Goal: Task Accomplishment & Management: Complete application form

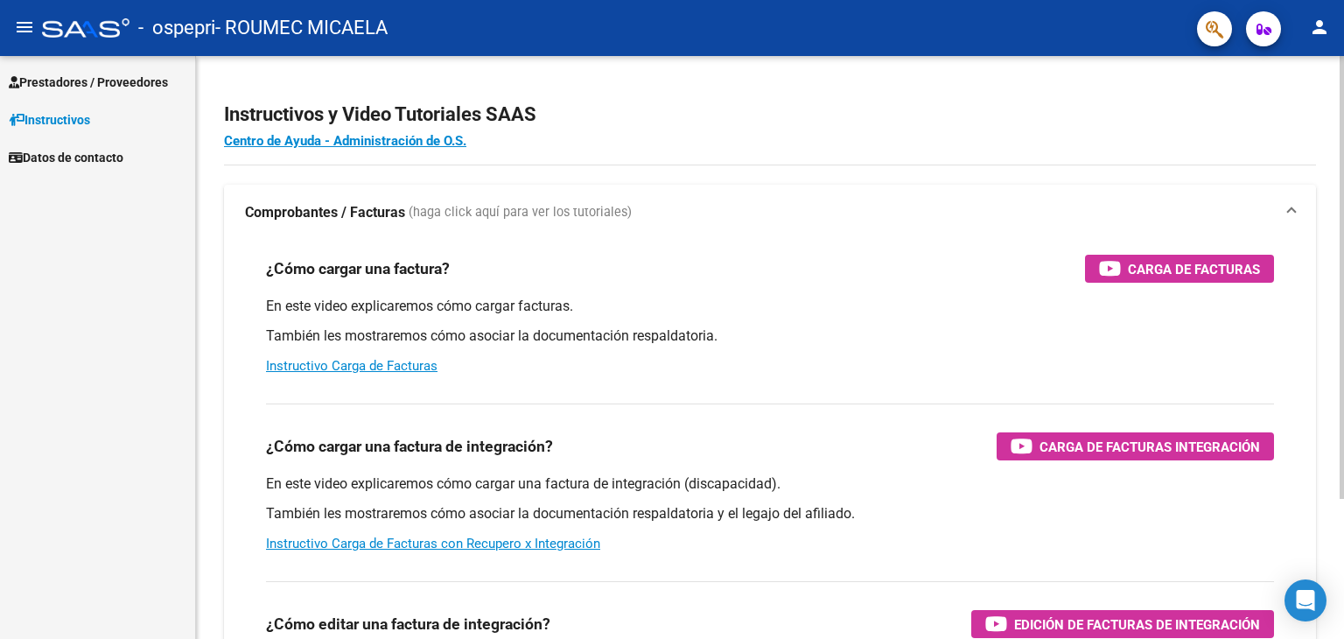
click at [1319, 122] on div "Instructivos y Video Tutoriales SAAS Centro de Ayuda - Administración de O.S. C…" at bounding box center [770, 439] width 1148 height 767
click at [157, 80] on span "Prestadores / Proveedores" at bounding box center [88, 82] width 159 height 19
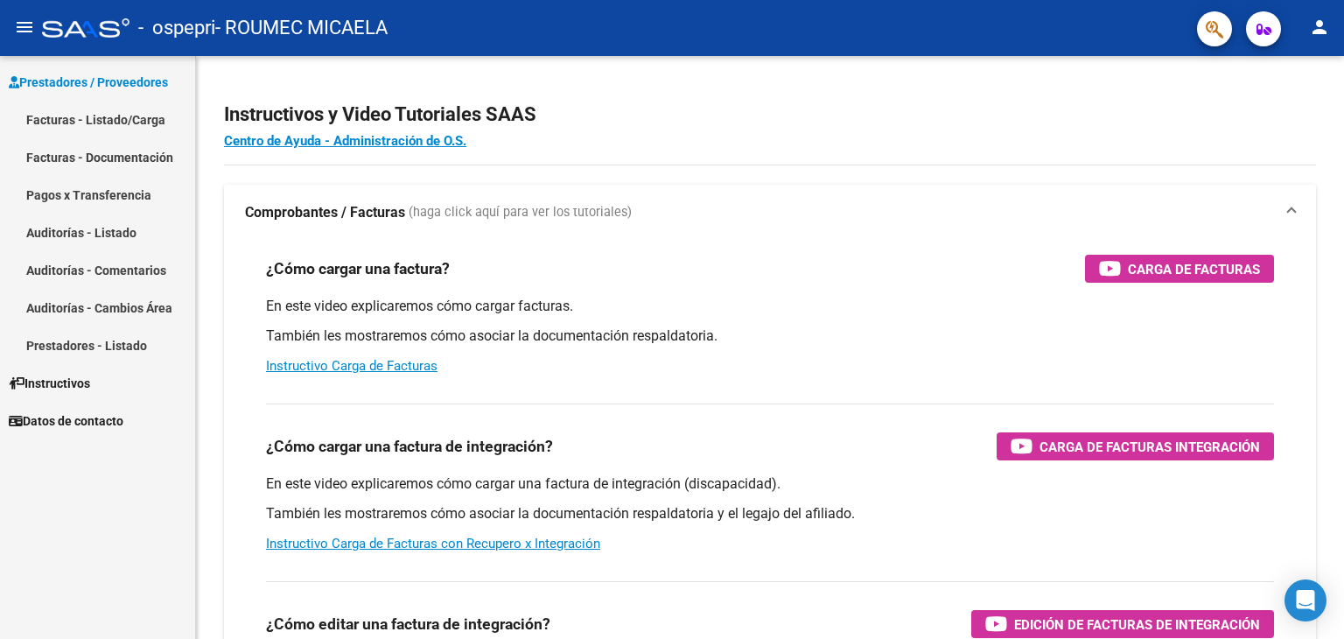
click at [119, 157] on link "Facturas - Documentación" at bounding box center [97, 157] width 195 height 38
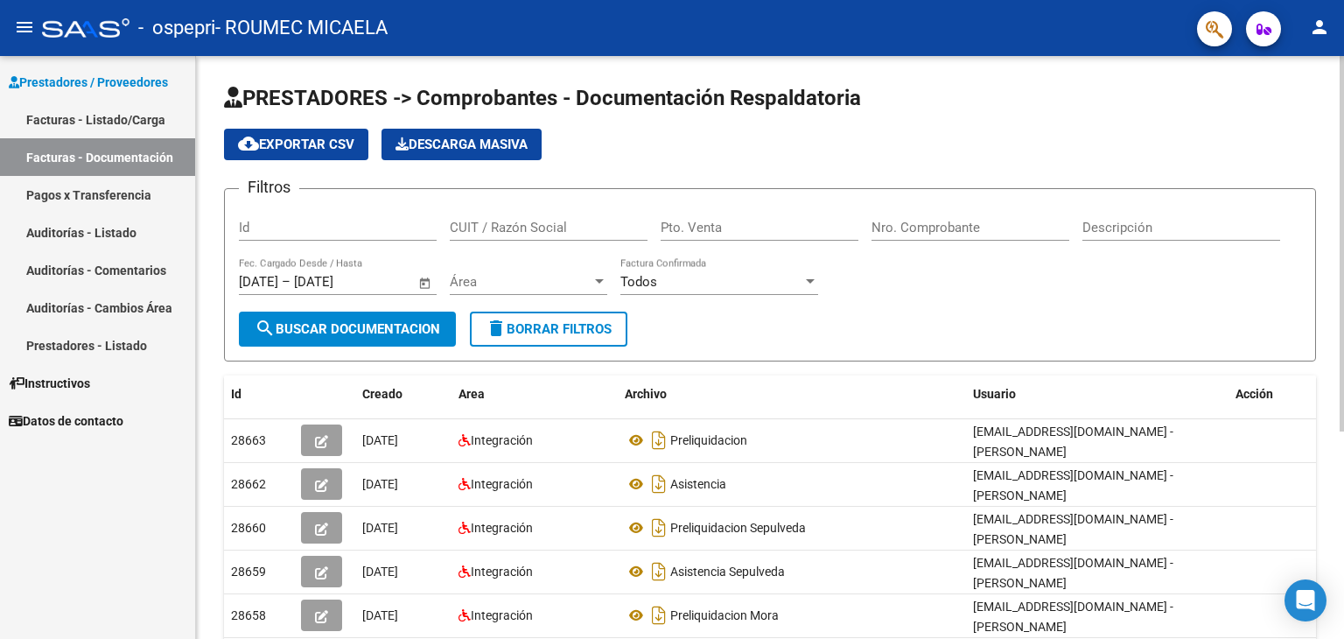
click at [1343, 253] on div at bounding box center [1341, 243] width 4 height 375
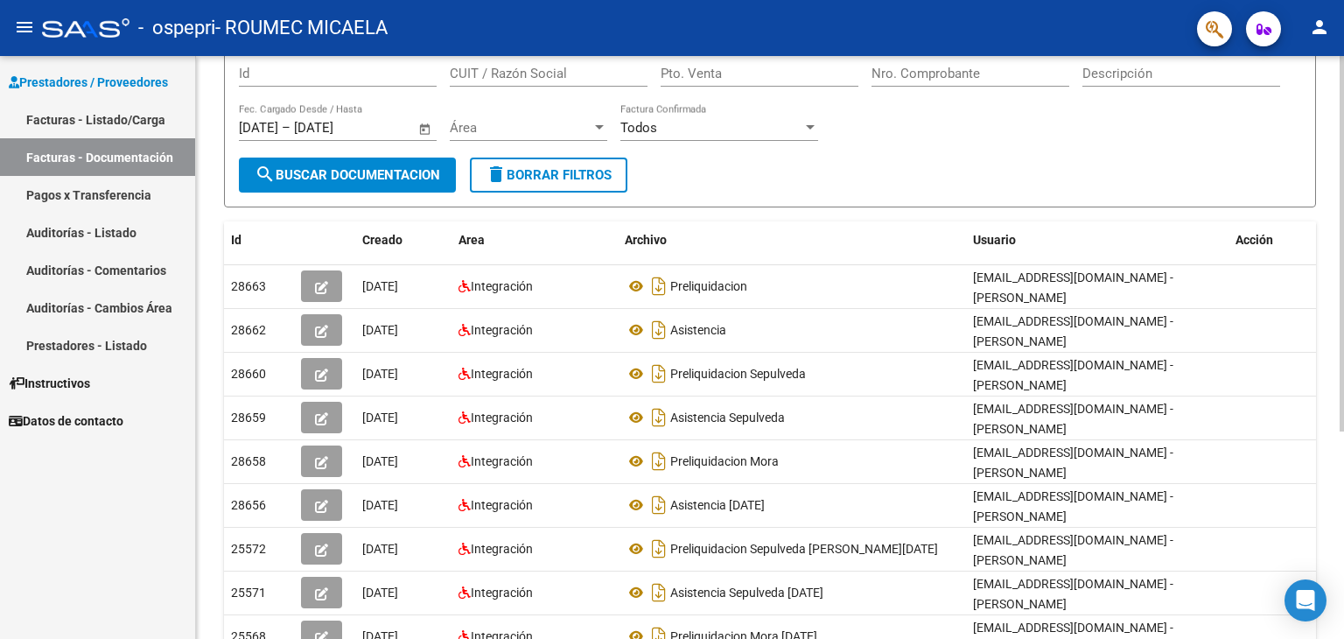
click at [1343, 432] on div at bounding box center [1341, 342] width 4 height 375
click at [1343, 433] on div at bounding box center [1341, 342] width 4 height 375
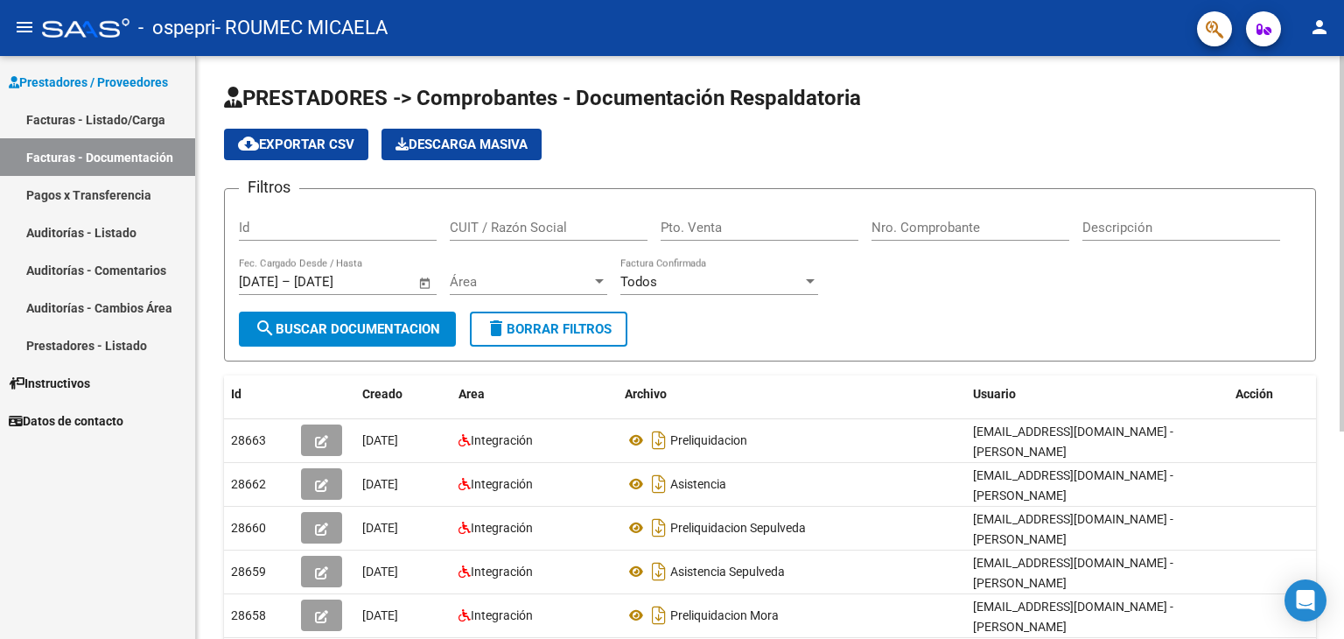
click at [1343, 246] on div at bounding box center [1341, 243] width 4 height 375
click at [115, 114] on link "Facturas - Listado/Carga" at bounding box center [97, 120] width 195 height 38
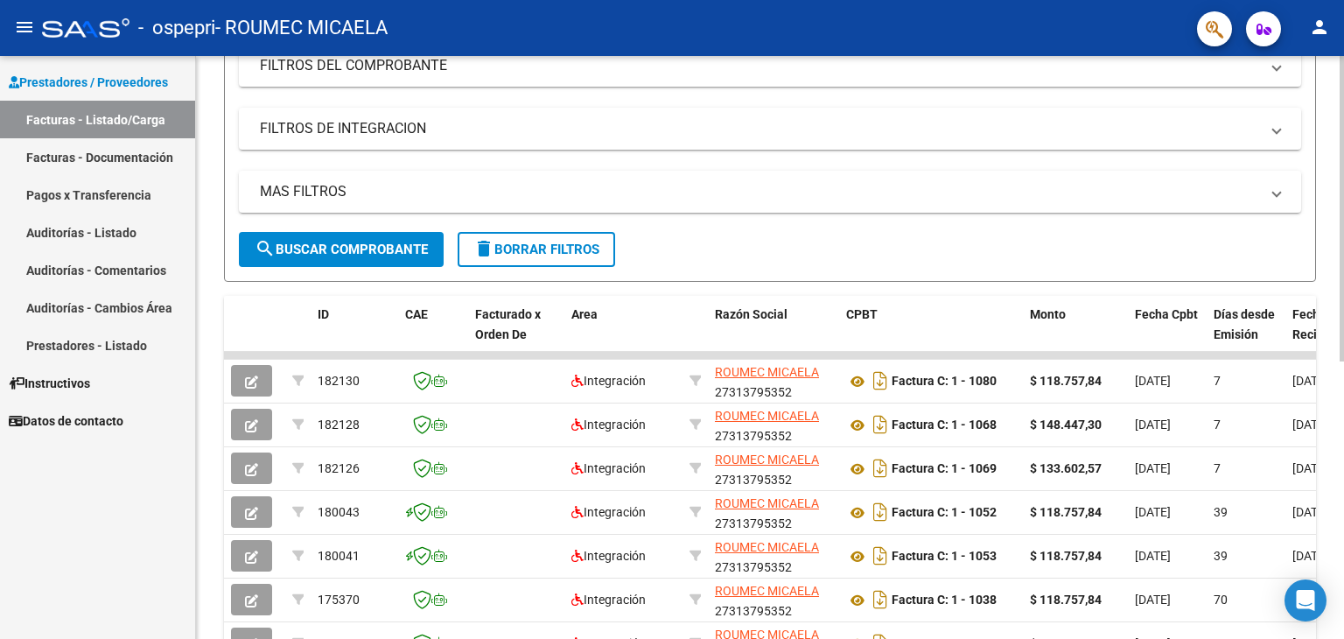
click at [1343, 415] on div at bounding box center [1341, 344] width 4 height 305
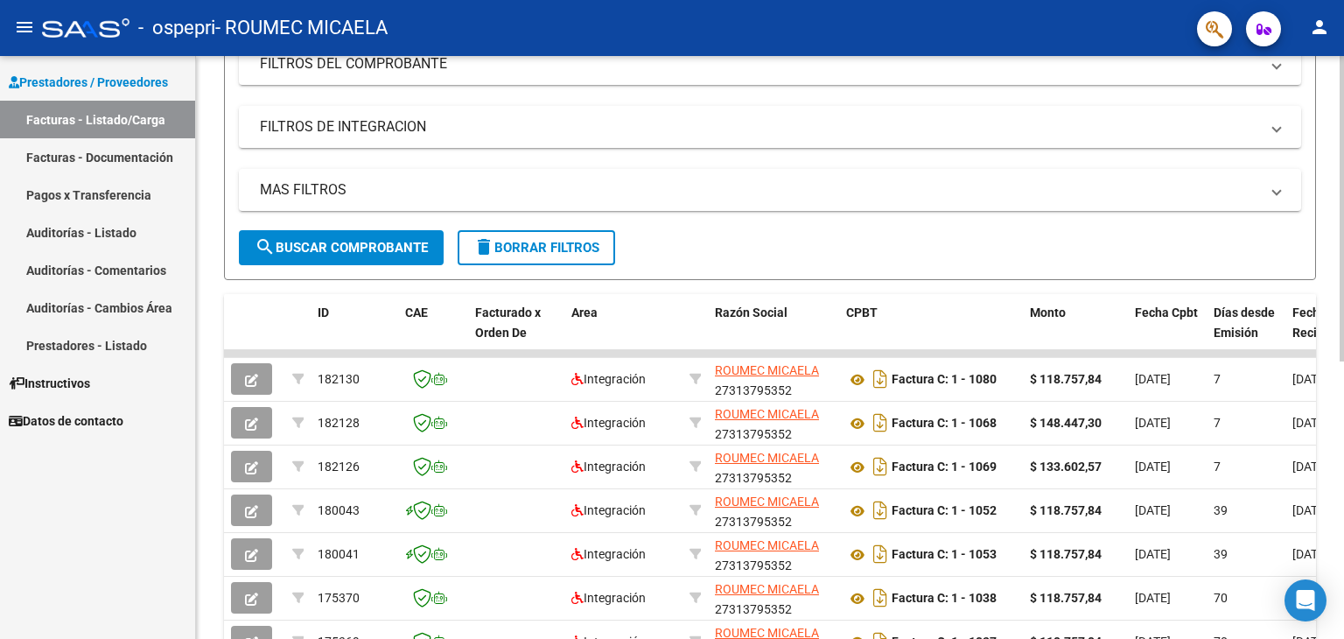
click at [1343, 416] on div at bounding box center [1341, 344] width 4 height 305
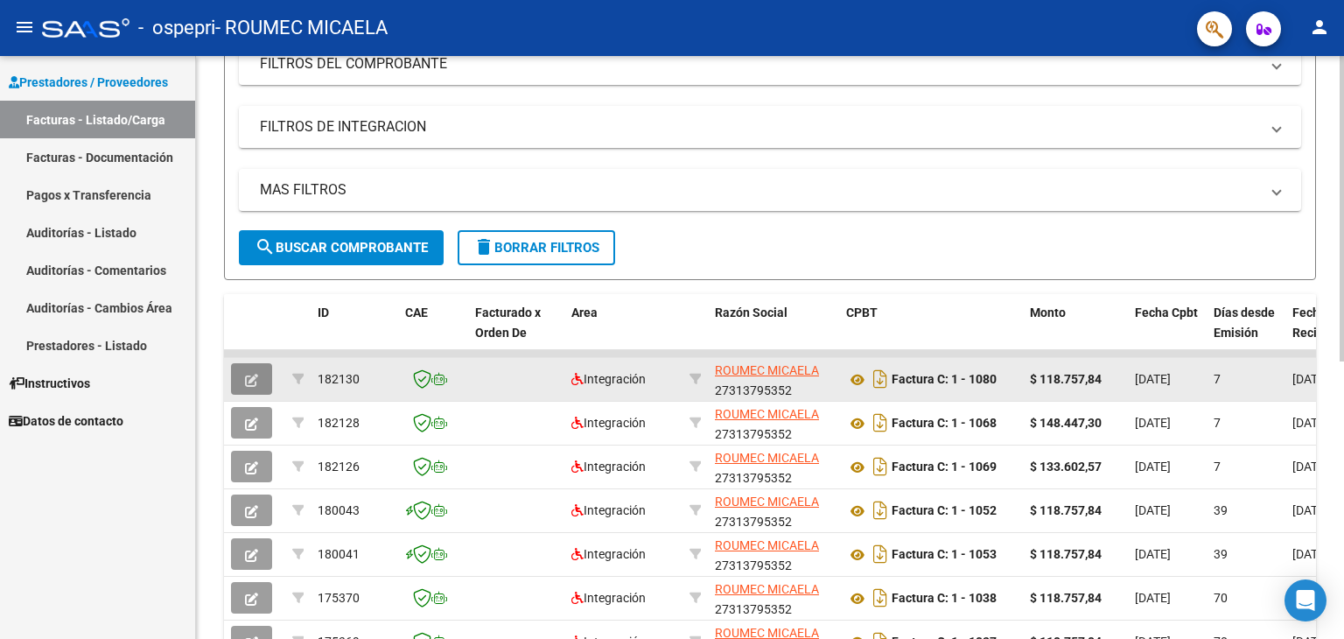
click at [248, 381] on icon "button" at bounding box center [251, 380] width 13 height 13
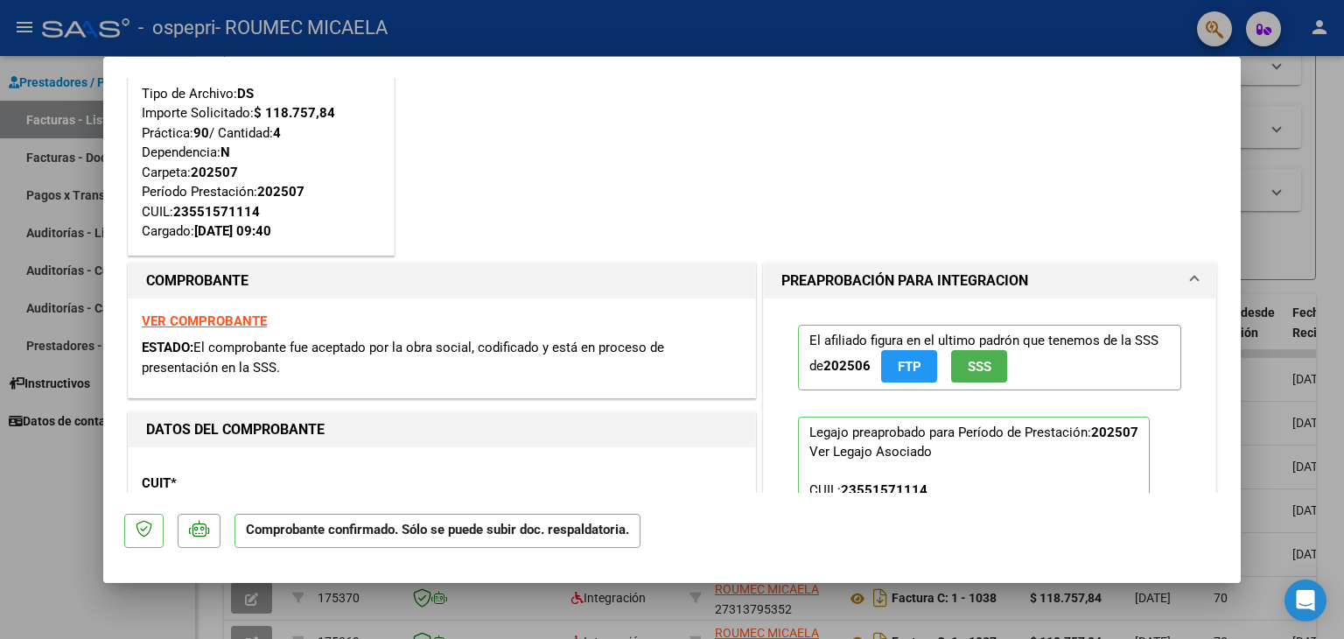
scroll to position [83, 0]
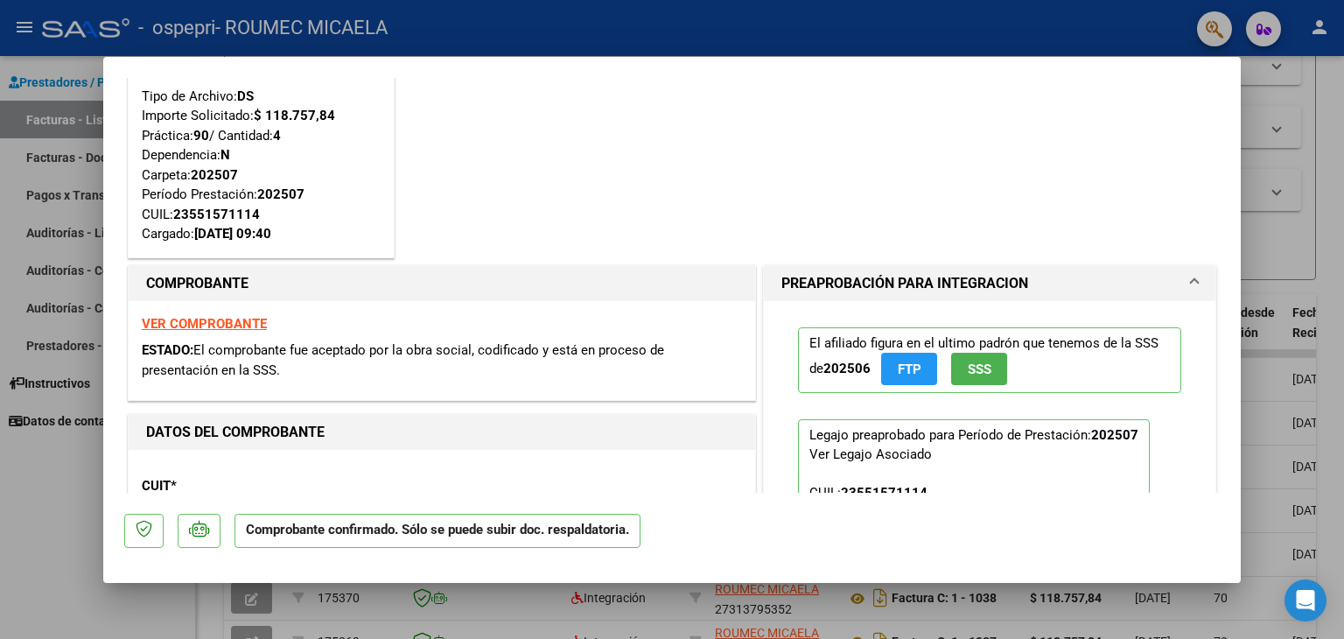
click at [1343, 176] on div at bounding box center [672, 319] width 1344 height 639
type input "$ 0,00"
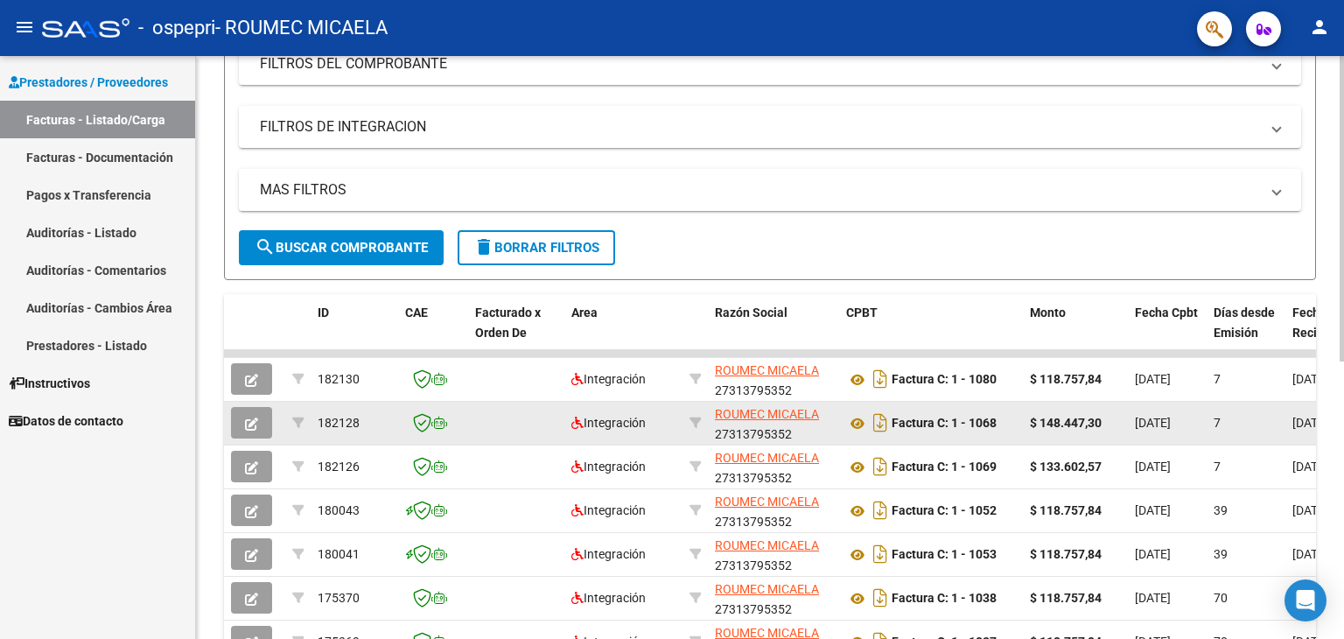
click at [262, 422] on button "button" at bounding box center [251, 422] width 41 height 31
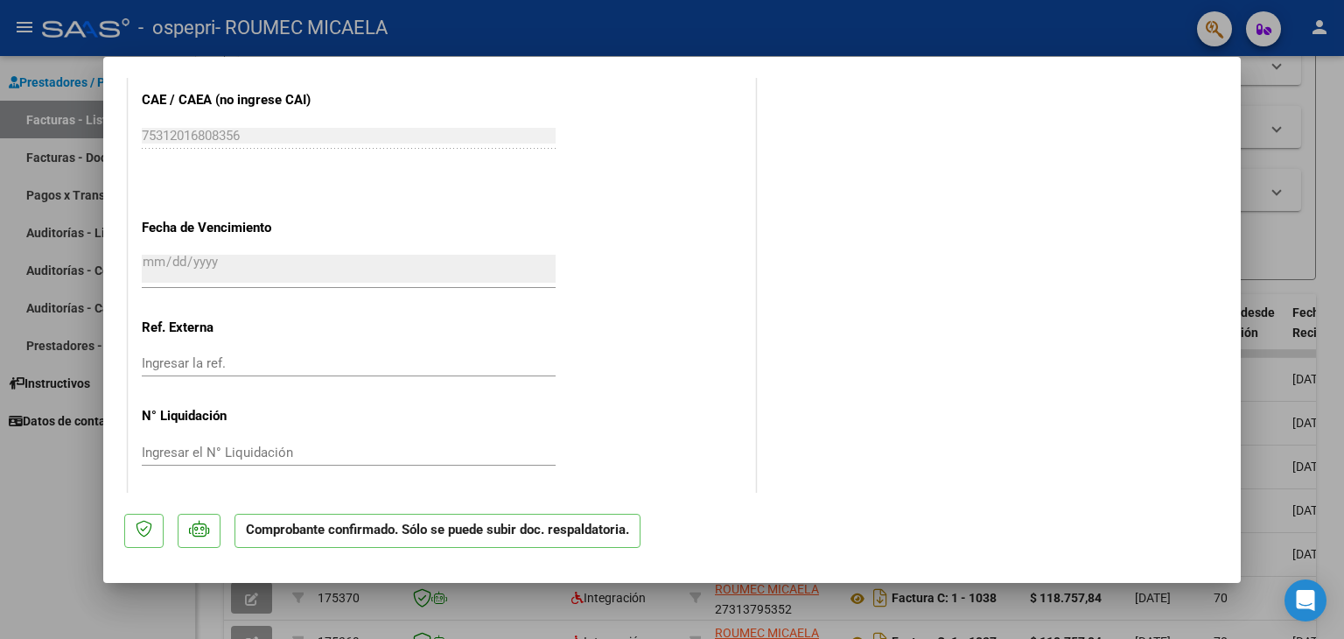
scroll to position [1242, 0]
click at [1343, 289] on div at bounding box center [672, 319] width 1344 height 639
type input "$ 0,00"
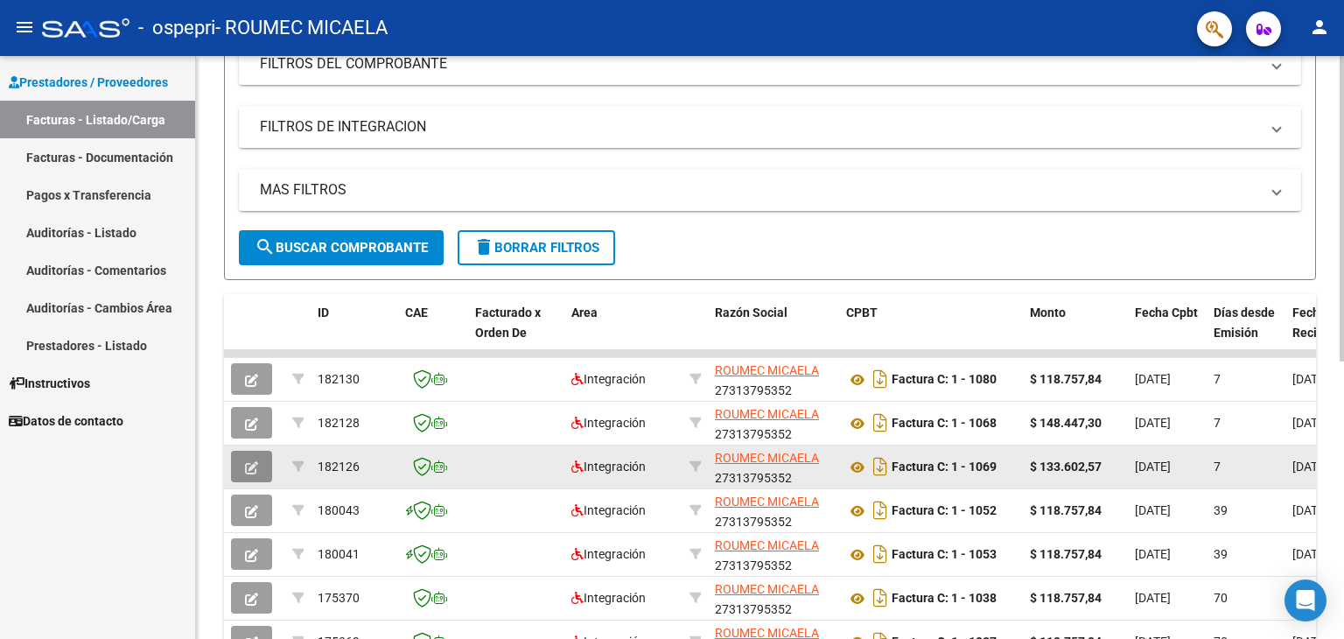
click at [245, 464] on icon "button" at bounding box center [251, 467] width 13 height 13
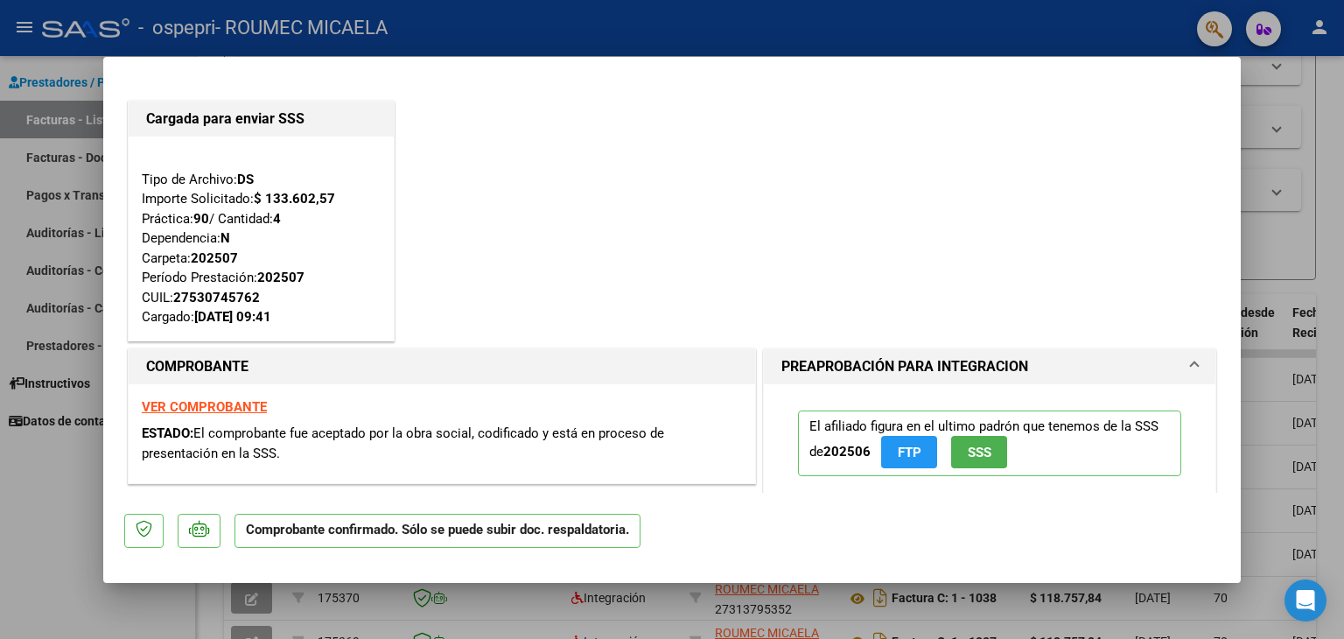
scroll to position [329, 0]
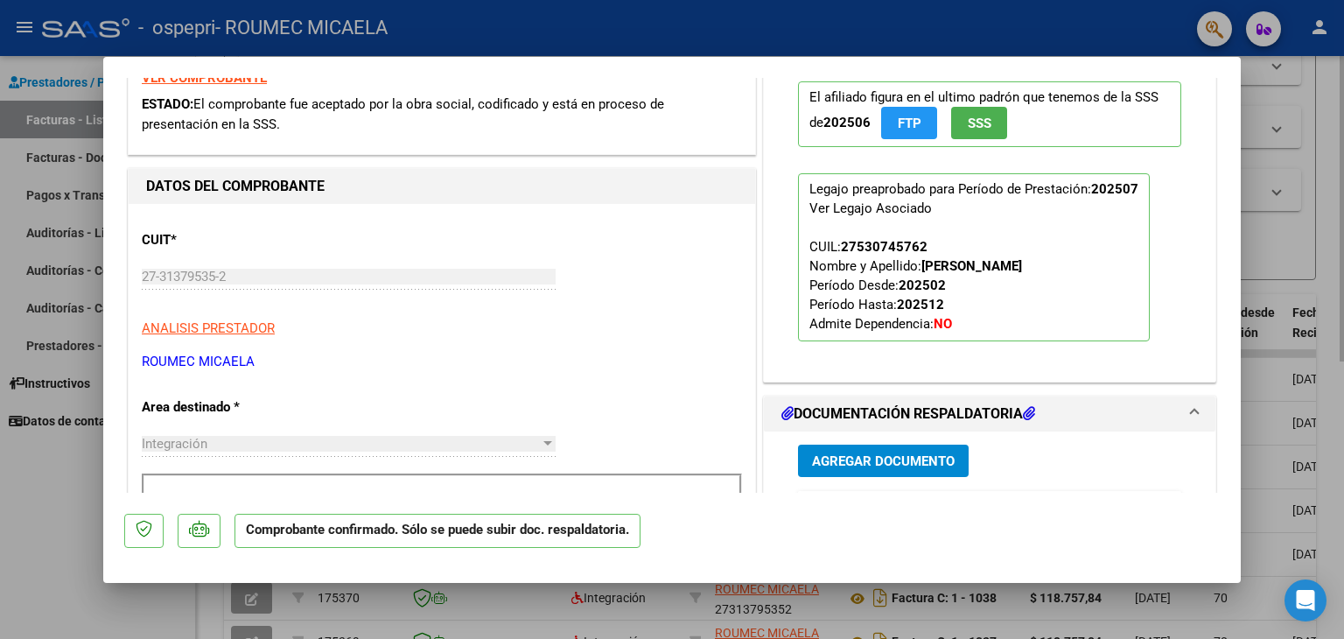
drag, startPoint x: 1330, startPoint y: 248, endPoint x: 1333, endPoint y: 214, distance: 33.3
click at [1330, 248] on div at bounding box center [672, 319] width 1344 height 639
type input "$ 0,00"
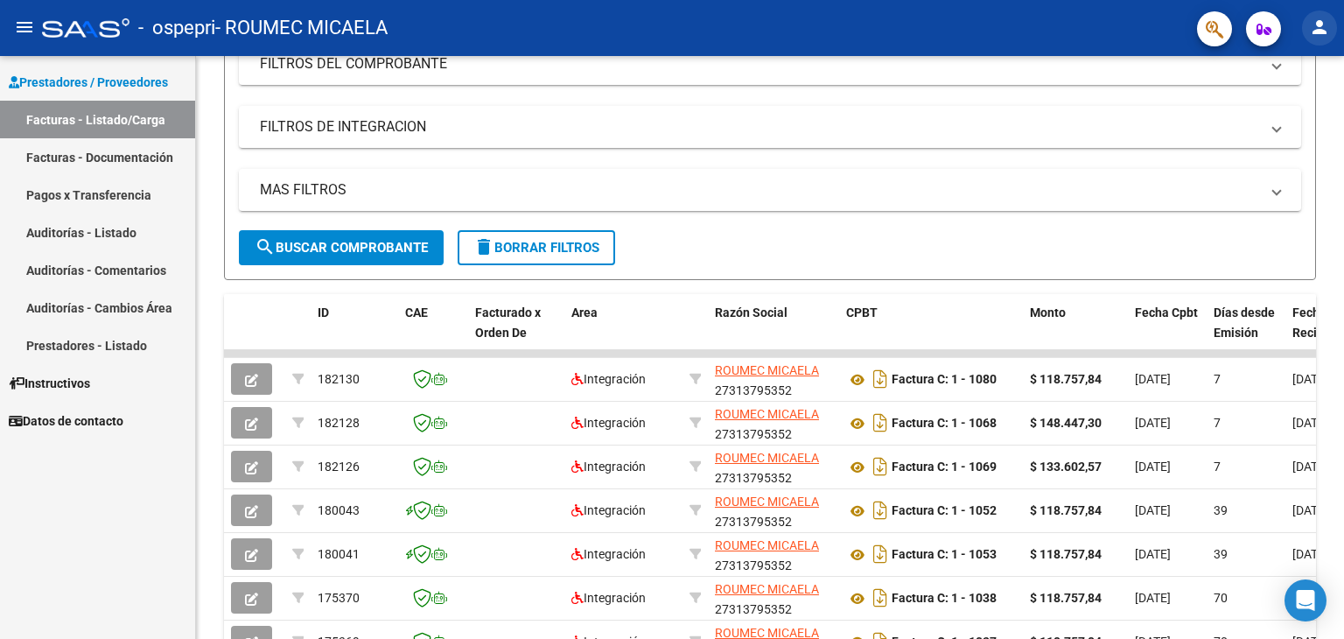
click at [1326, 31] on mat-icon "person" at bounding box center [1319, 27] width 21 height 21
click at [1274, 119] on button "exit_to_app Salir" at bounding box center [1283, 115] width 107 height 42
